Goal: Manage account settings

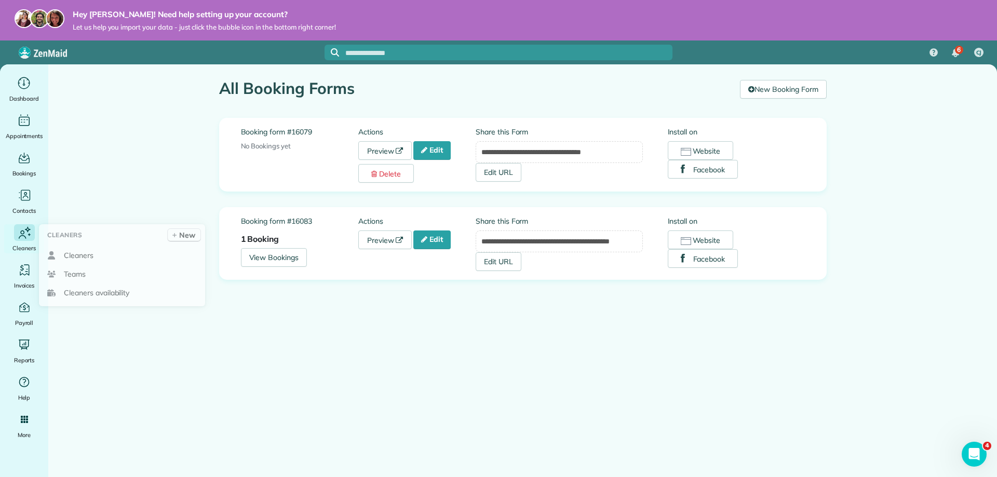
click at [22, 236] on icon "Main" at bounding box center [21, 237] width 7 height 4
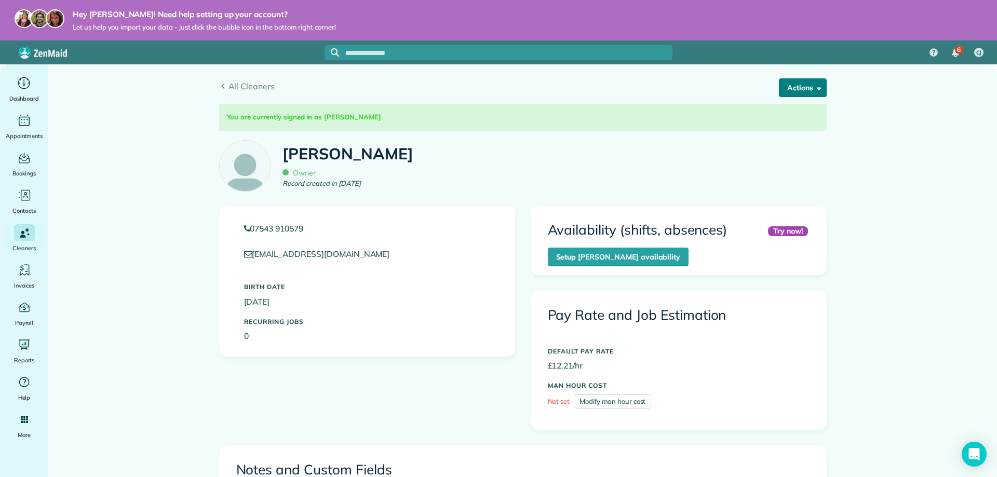
click at [815, 91] on span "button" at bounding box center [817, 88] width 8 height 8
click at [799, 117] on link "Edit" at bounding box center [785, 114] width 82 height 21
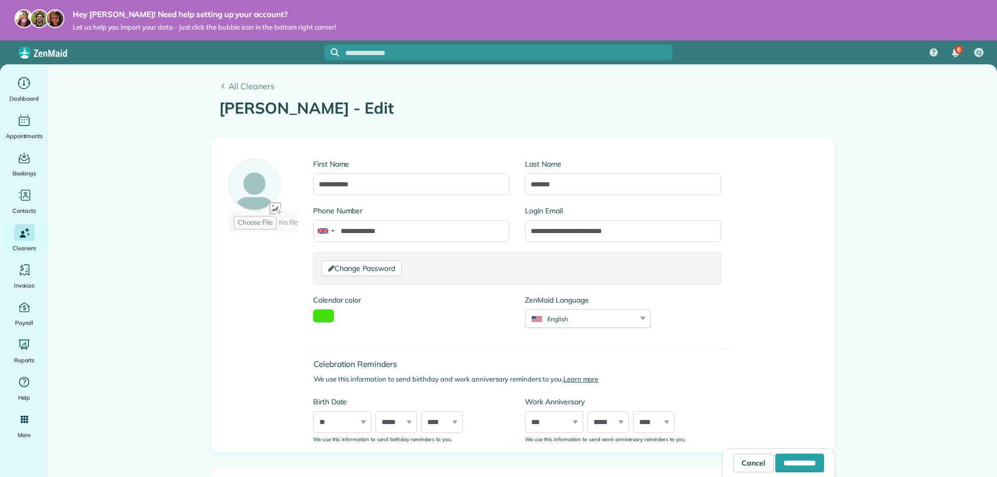
type input "**********"
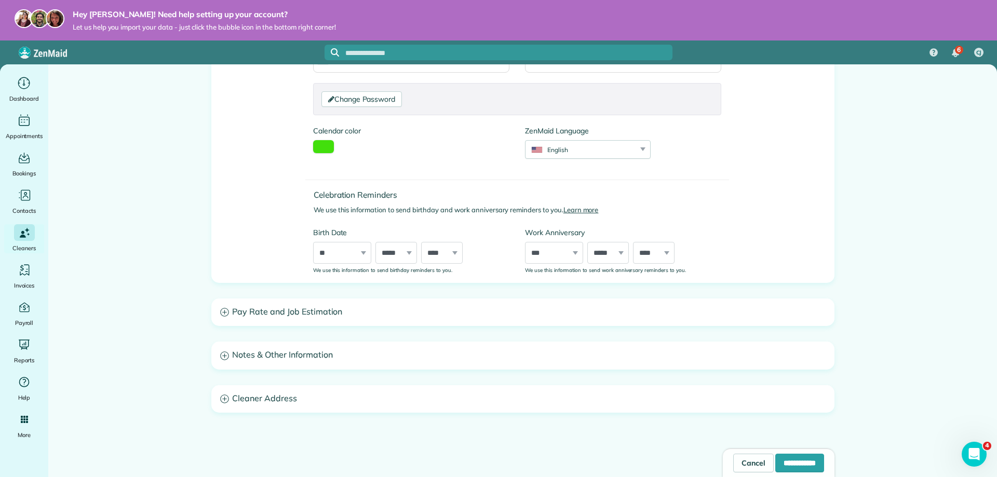
scroll to position [181, 0]
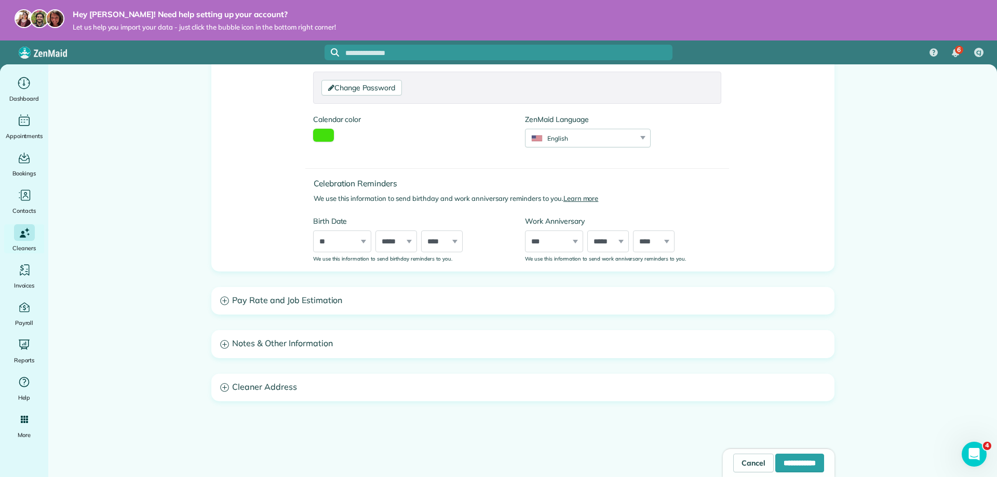
click at [333, 307] on h3 "Pay Rate and Job Estimation" at bounding box center [523, 301] width 622 height 26
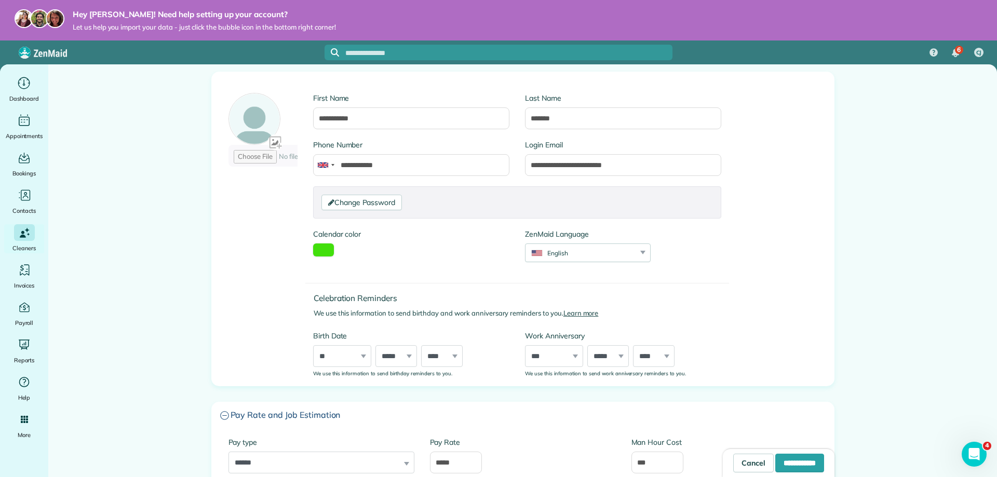
scroll to position [64, 0]
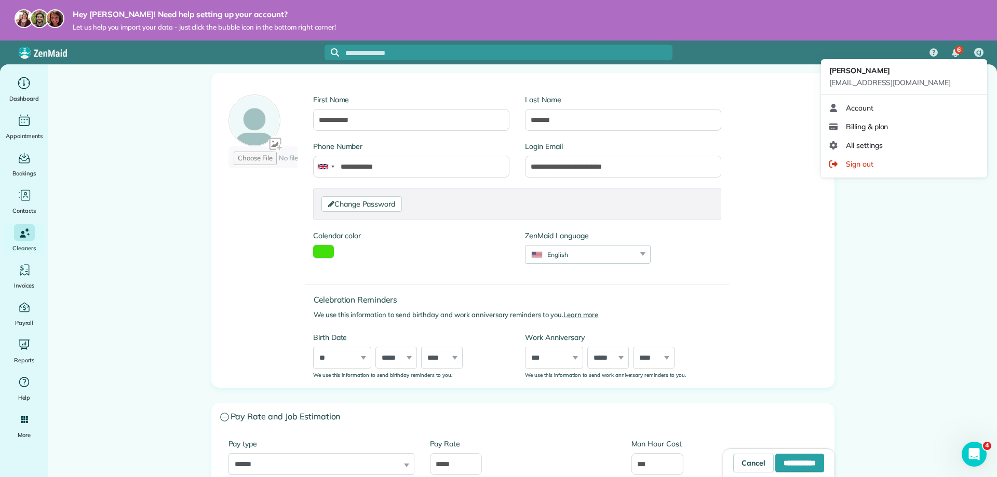
click at [976, 49] on span "CJ" at bounding box center [979, 53] width 6 height 8
click at [910, 107] on link "Account" at bounding box center [904, 108] width 158 height 19
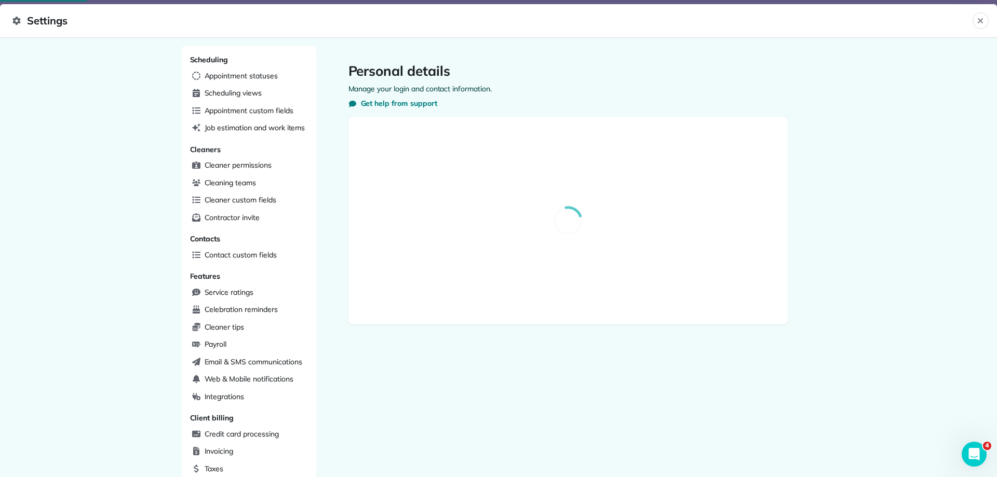
select select "**"
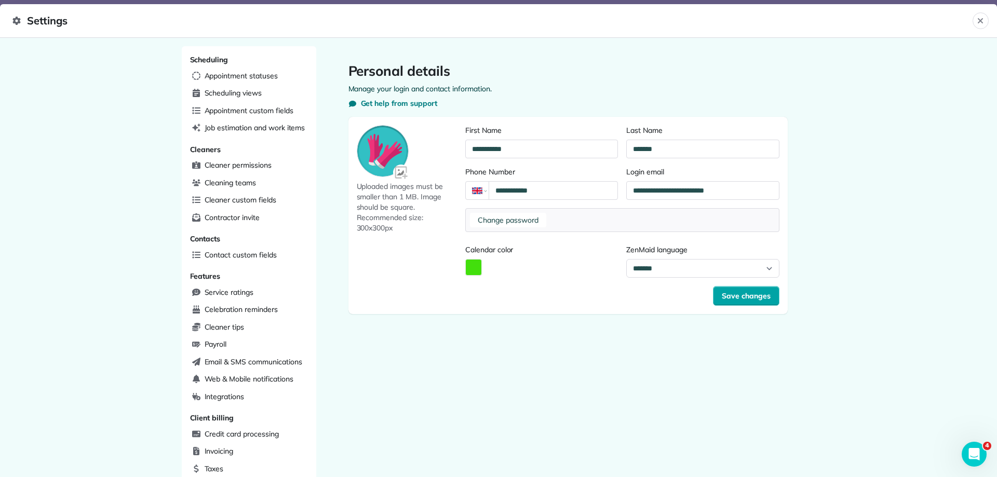
click at [738, 298] on span "Save changes" at bounding box center [745, 296] width 49 height 10
click at [976, 20] on icon "Close" at bounding box center [980, 21] width 8 height 8
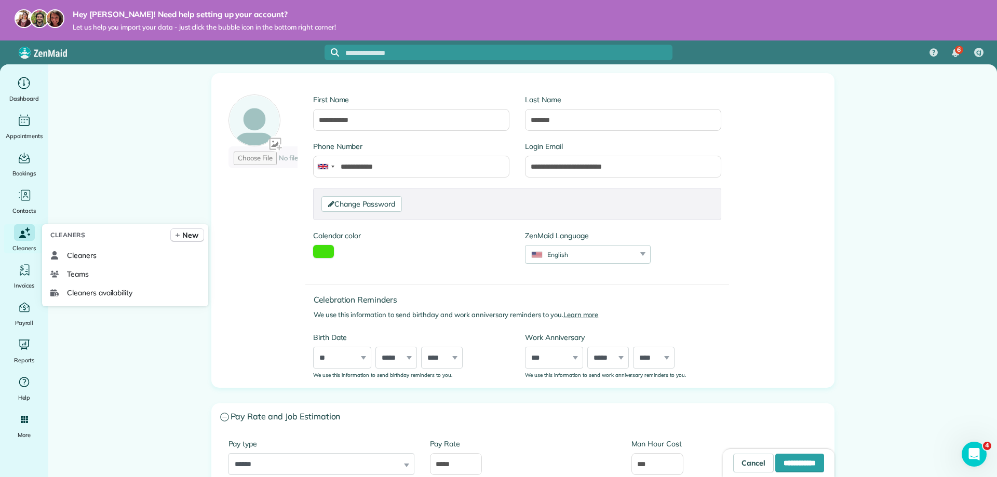
click at [21, 231] on icon "Main" at bounding box center [22, 232] width 4 height 4
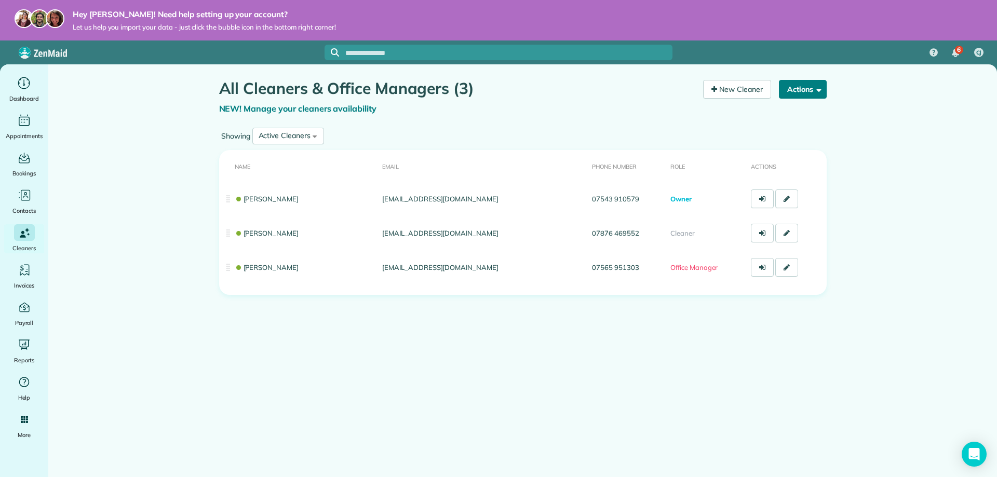
click at [820, 96] on button "Actions" at bounding box center [803, 89] width 48 height 19
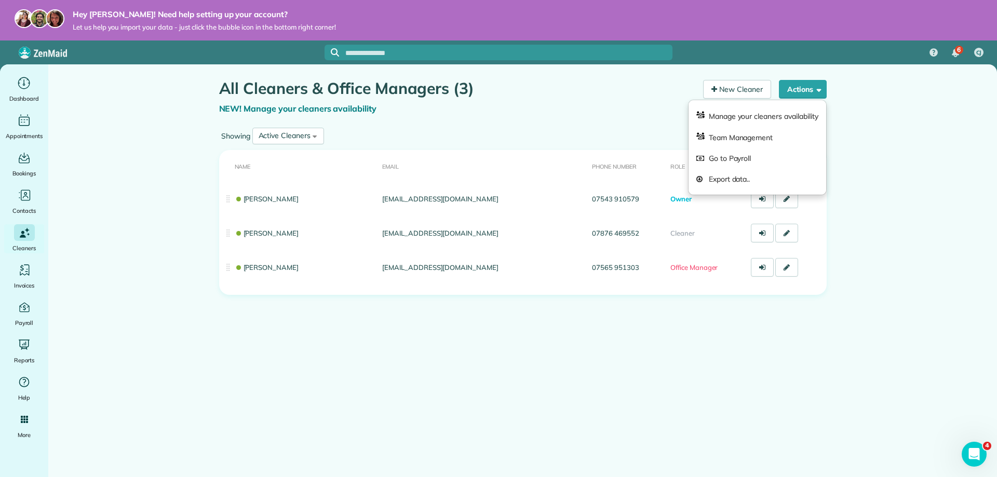
click at [876, 162] on main "All Cleaners & Office Managers (3) NEW! Manage your cleaners availability Your …" at bounding box center [522, 302] width 948 height 477
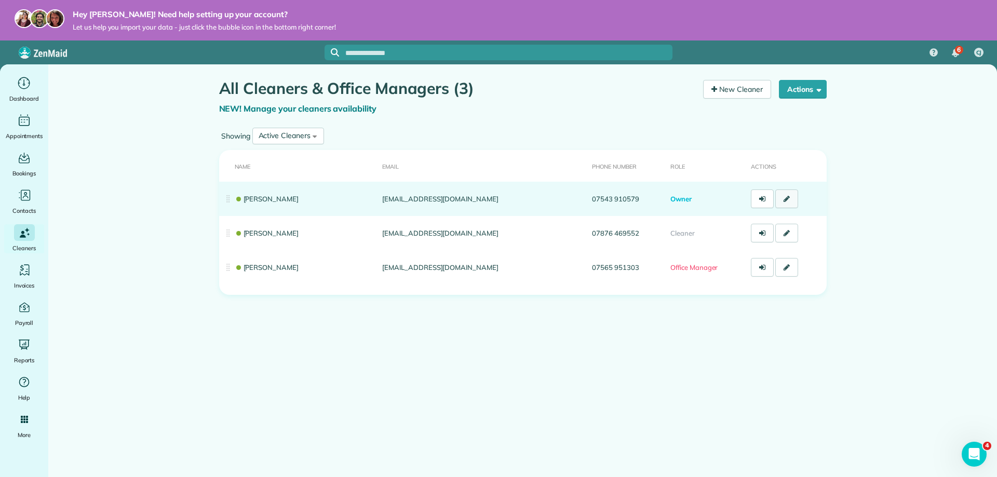
click at [786, 197] on icon at bounding box center [786, 198] width 6 height 7
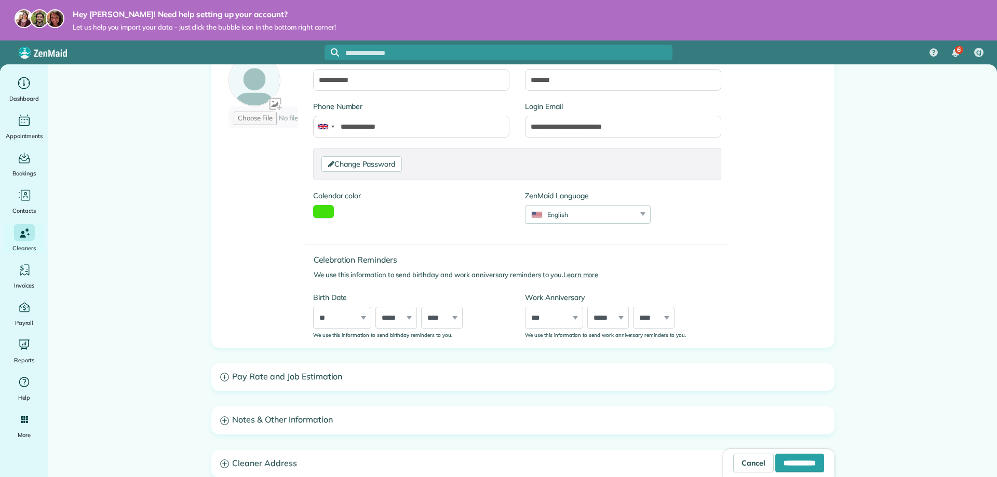
scroll to position [181, 0]
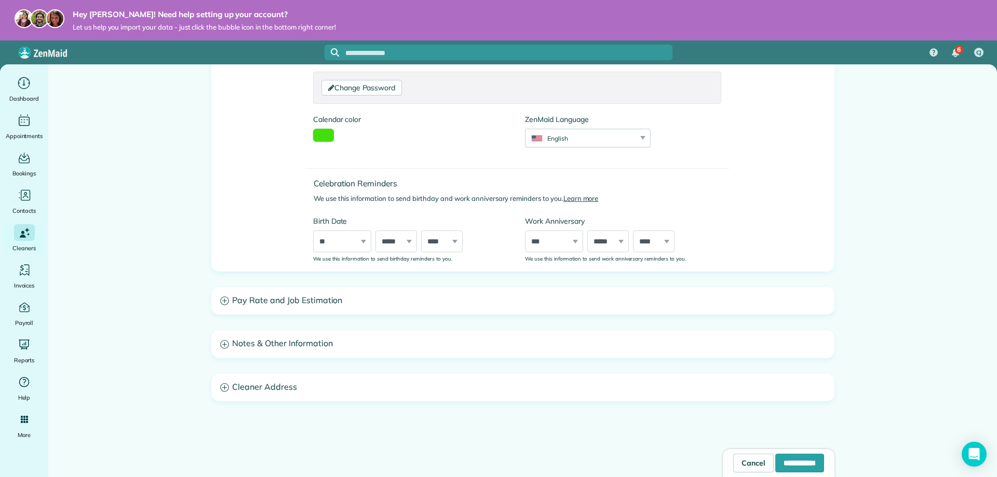
type input "**********"
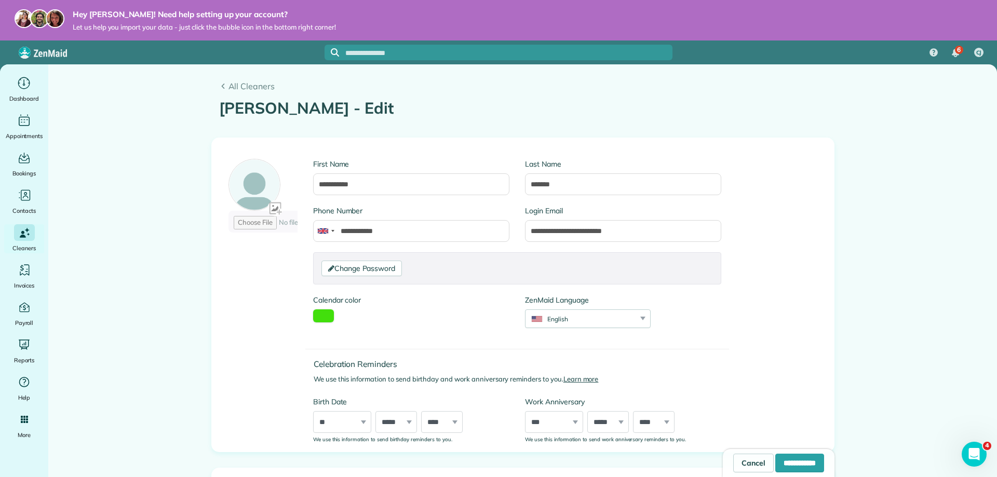
scroll to position [0, 0]
click at [230, 90] on span "All Cleaners" at bounding box center [527, 86] width 598 height 12
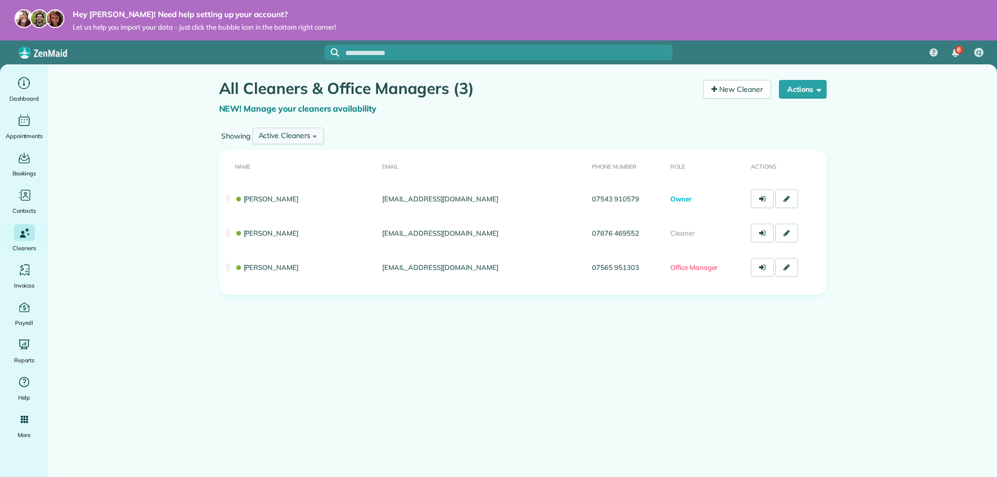
click at [314, 135] on div "Active Cleaners All Cleaners Active Cleaners Inactive Cleaners" at bounding box center [288, 136] width 72 height 17
click at [301, 158] on li "All Cleaners" at bounding box center [286, 161] width 67 height 21
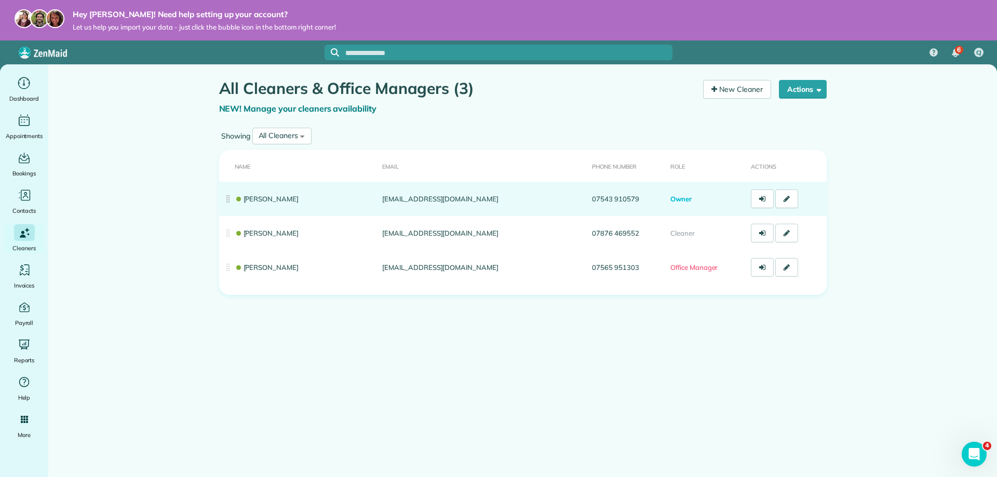
click at [296, 198] on link "[PERSON_NAME]" at bounding box center [267, 199] width 64 height 8
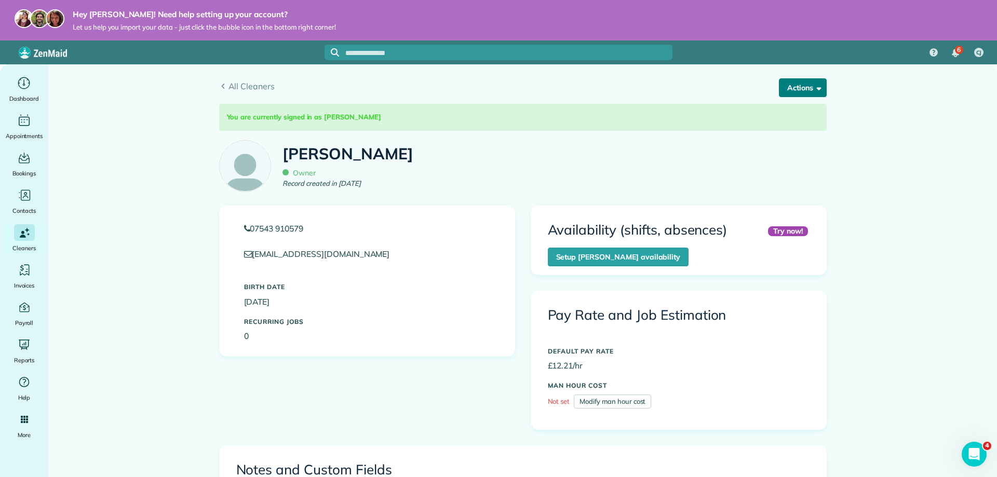
click at [779, 89] on button "Actions" at bounding box center [803, 87] width 48 height 19
click at [809, 158] on div "You are currently signed in as CHRISTOPHER JEFFERY CHRISTOPHER JEFFERY Owner Re…" at bounding box center [522, 152] width 623 height 105
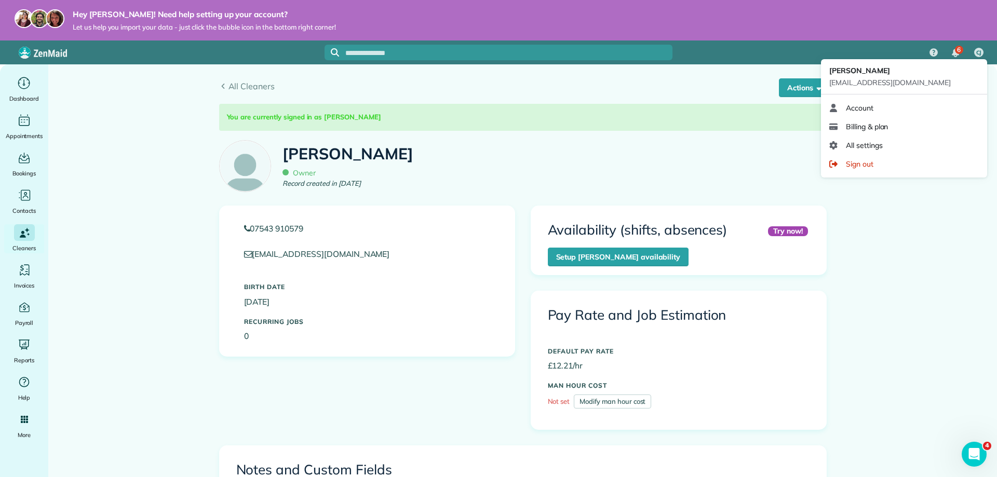
click at [981, 49] on span "CJ" at bounding box center [979, 53] width 6 height 8
click at [892, 110] on link "Account" at bounding box center [904, 108] width 158 height 19
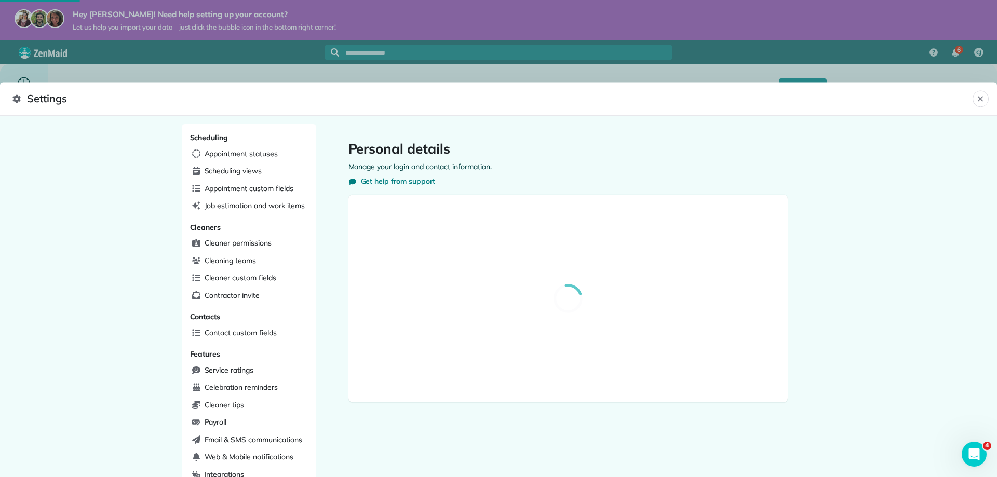
select select "**"
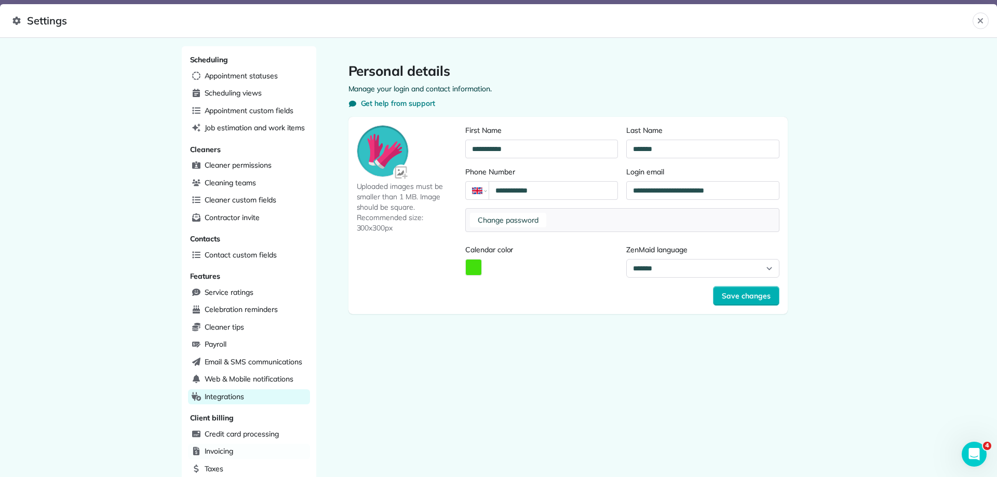
scroll to position [196, 0]
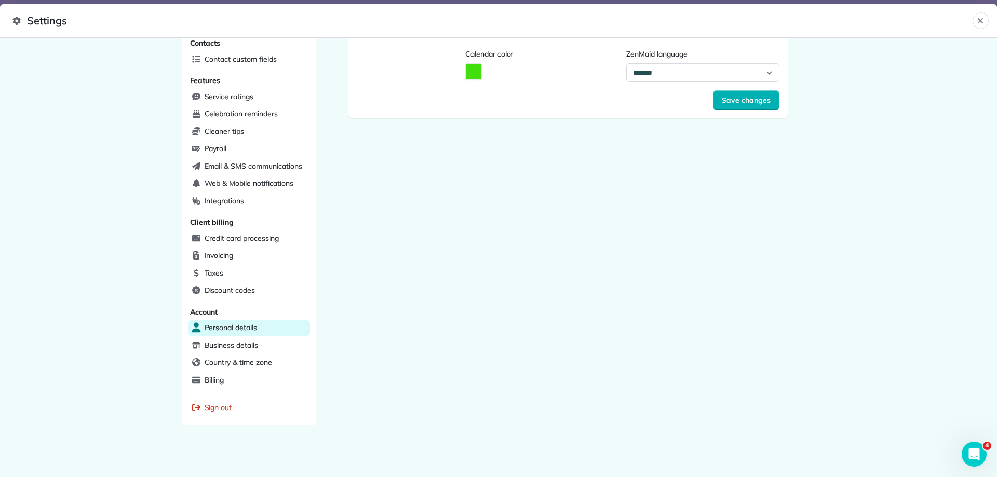
click at [265, 330] on div "Personal details" at bounding box center [249, 328] width 122 height 16
click at [250, 329] on span "Personal details" at bounding box center [231, 327] width 52 height 10
click at [258, 346] on div "Business details" at bounding box center [249, 346] width 122 height 16
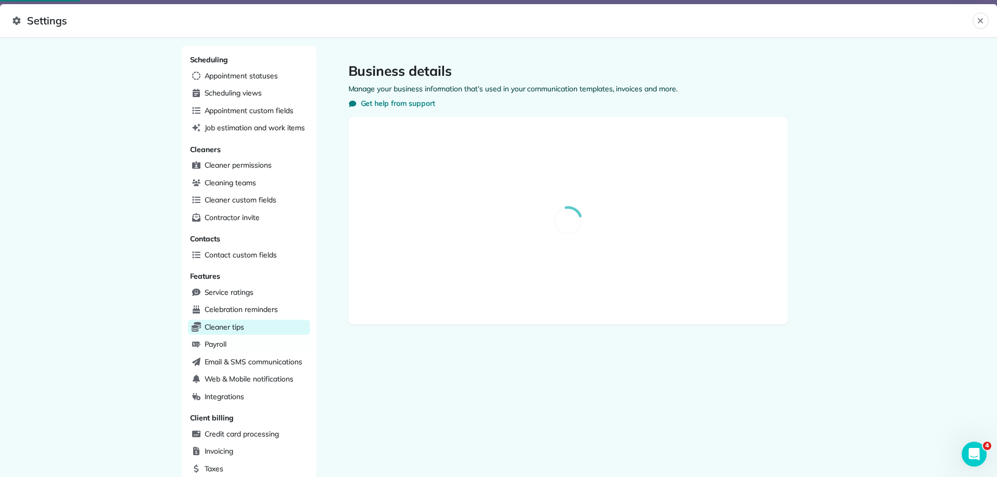
select select "**"
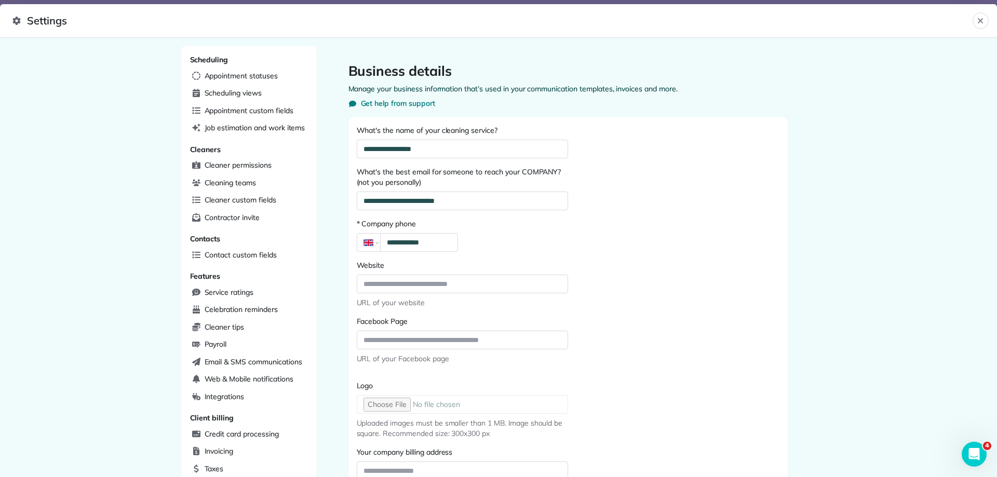
scroll to position [196, 0]
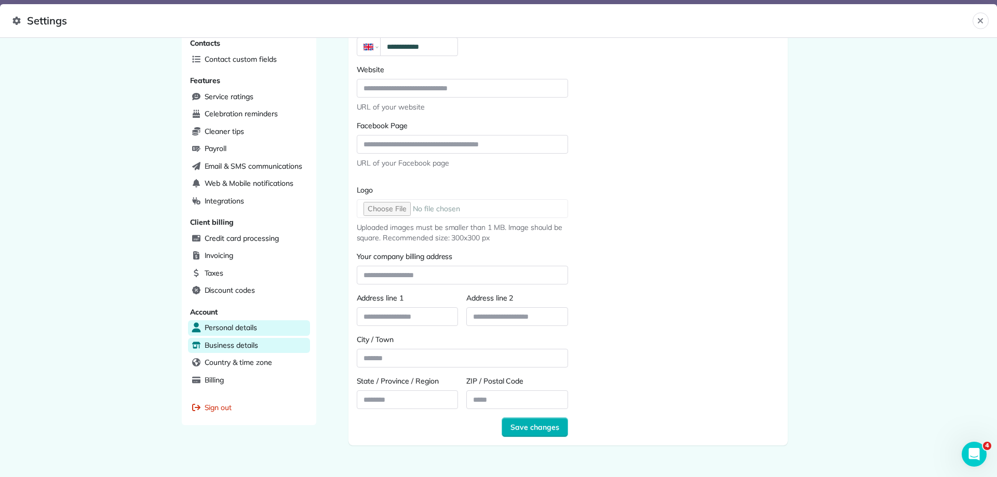
click at [246, 321] on div "Personal details" at bounding box center [249, 328] width 122 height 16
select select "**"
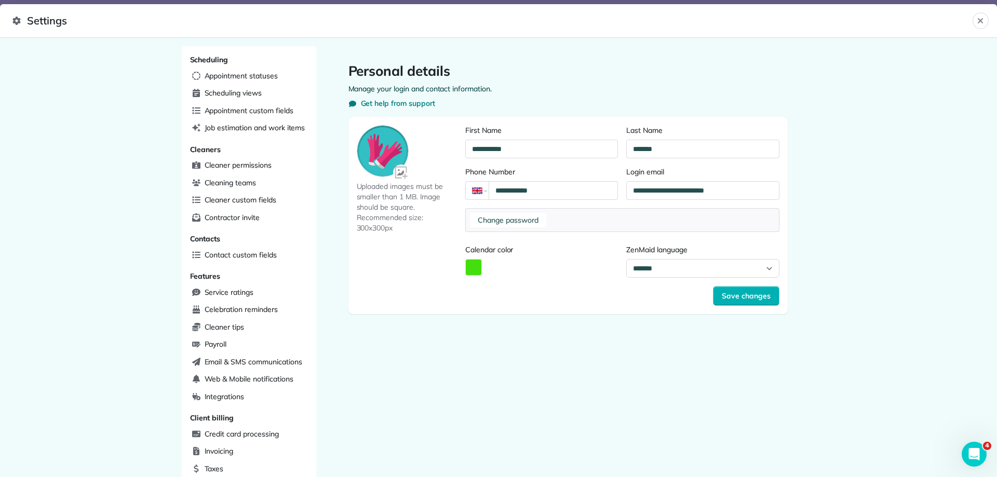
click at [576, 217] on div "Change password" at bounding box center [622, 220] width 314 height 24
click at [509, 221] on button "Change password" at bounding box center [508, 220] width 76 height 15
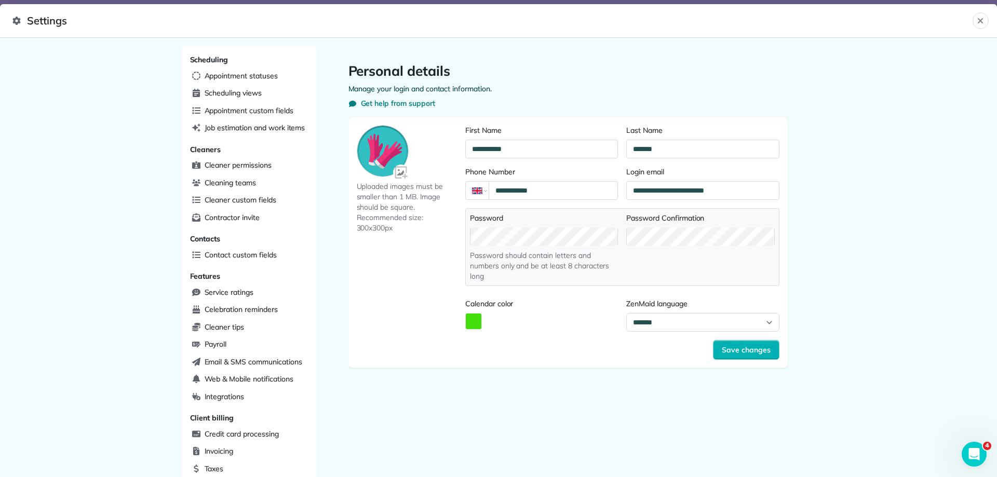
click at [861, 222] on div "**********" at bounding box center [498, 257] width 997 height 439
click at [889, 322] on div "**********" at bounding box center [498, 257] width 997 height 439
click at [759, 347] on span "Save changes" at bounding box center [745, 350] width 49 height 10
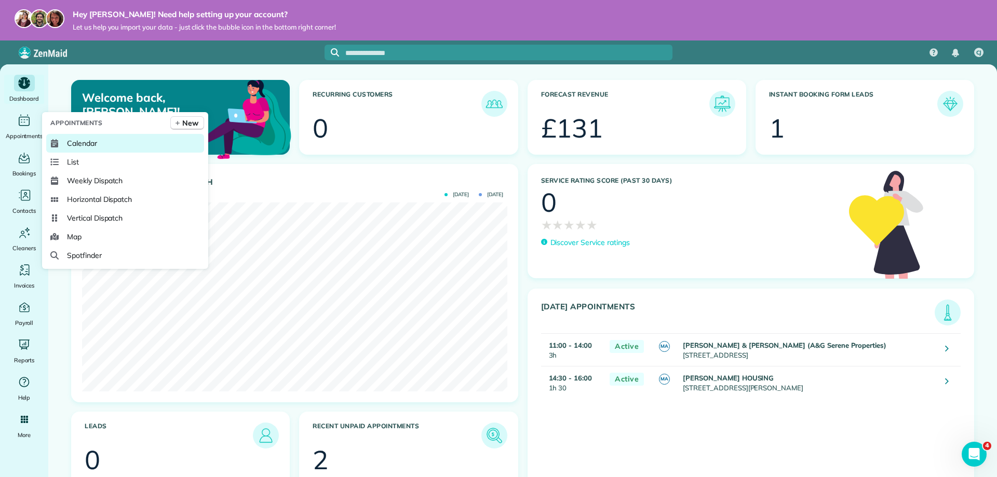
click at [90, 146] on span "Calendar" at bounding box center [82, 143] width 30 height 10
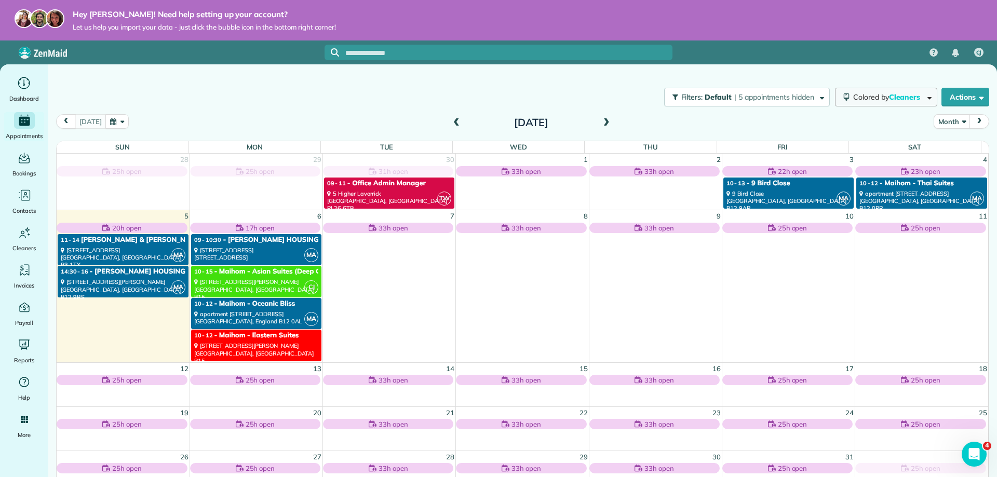
click at [922, 100] on button "Colored by Cleaners" at bounding box center [886, 97] width 102 height 19
click at [617, 81] on div "Filters: Default | 5 appointments hidden Colored by Cleaners Color by Cleaner C…" at bounding box center [522, 97] width 948 height 34
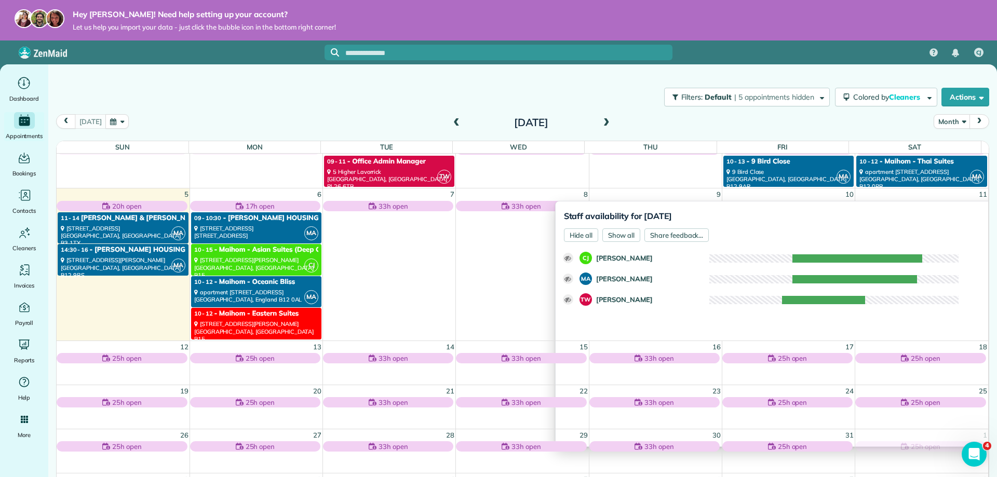
scroll to position [9, 0]
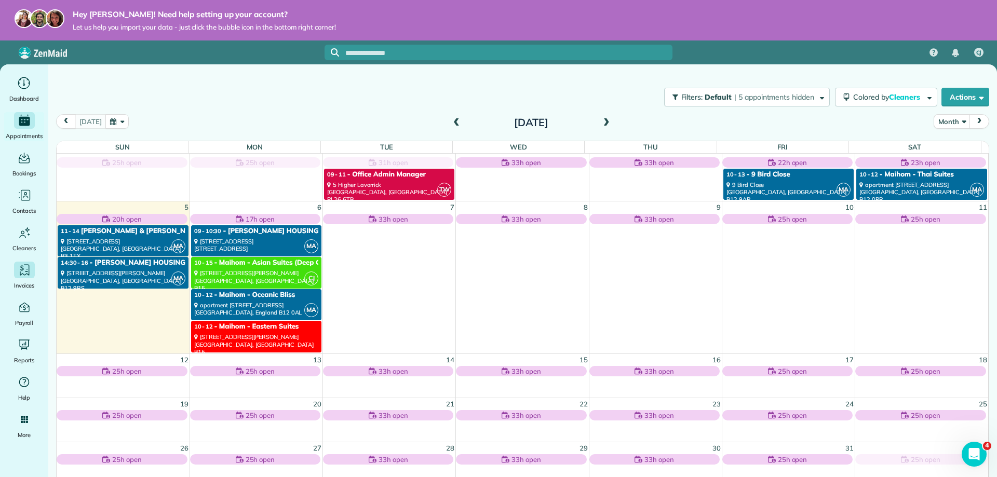
click at [30, 269] on icon "Main" at bounding box center [24, 269] width 13 height 13
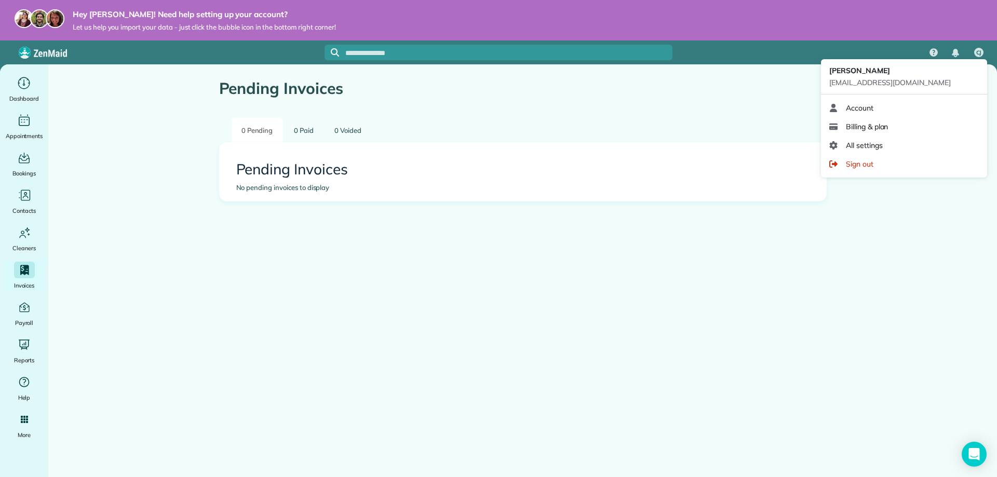
click at [982, 50] on div "CJ" at bounding box center [978, 52] width 9 height 9
